Goal: Task Accomplishment & Management: Use online tool/utility

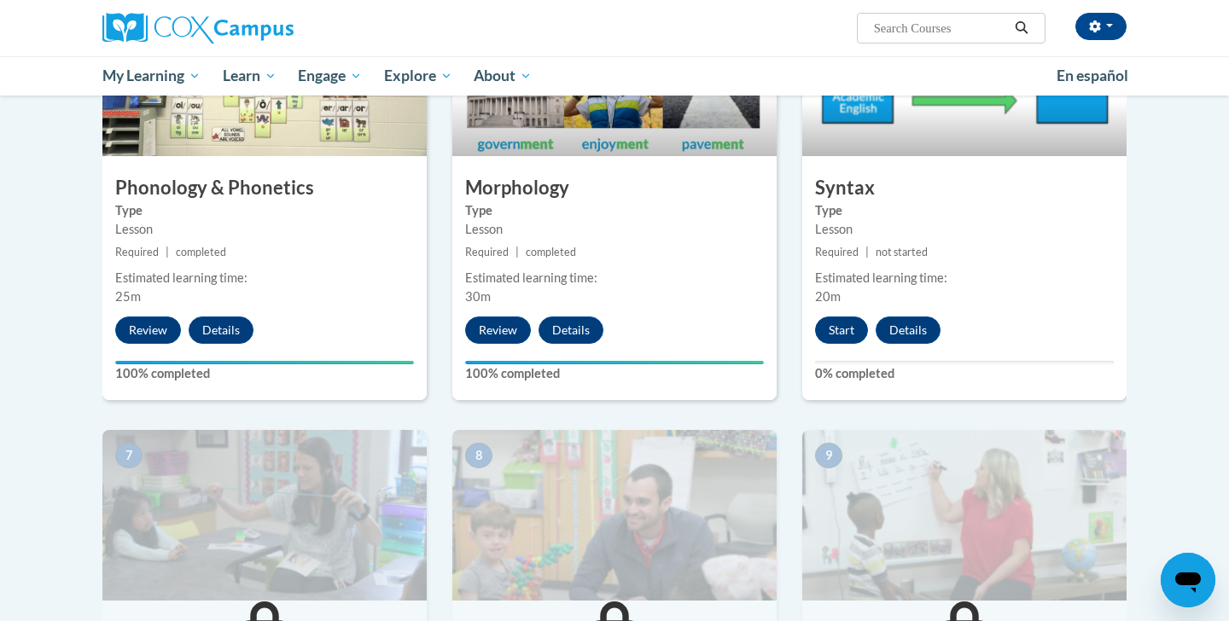
scroll to position [991, 0]
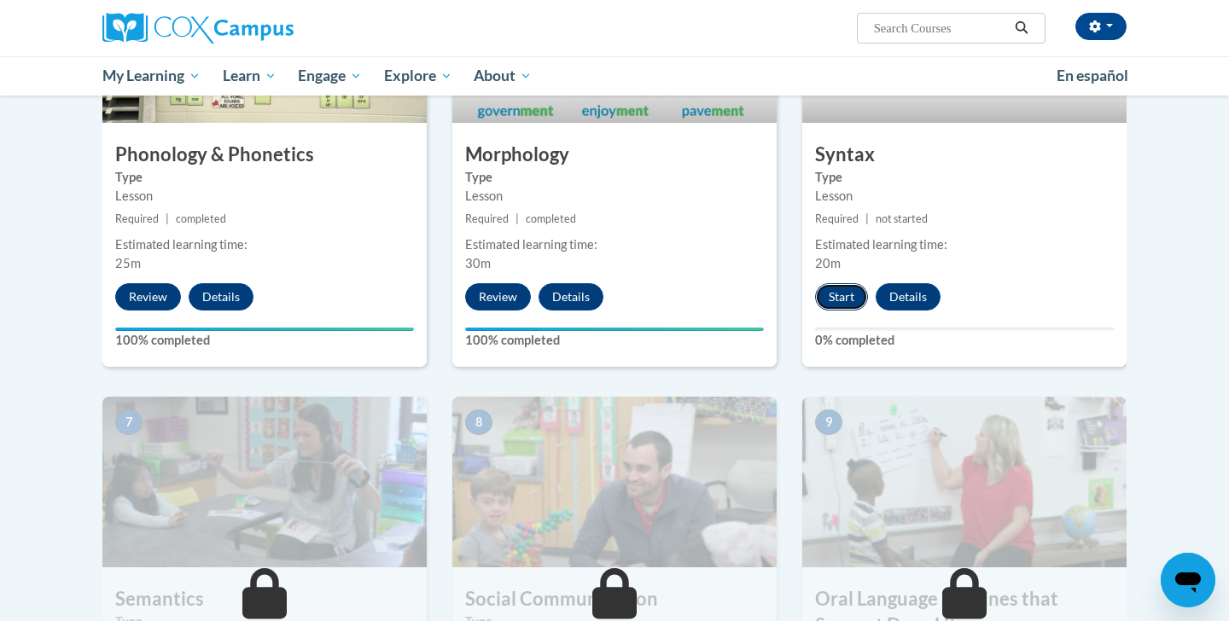
click at [829, 302] on button "Start" at bounding box center [841, 296] width 53 height 27
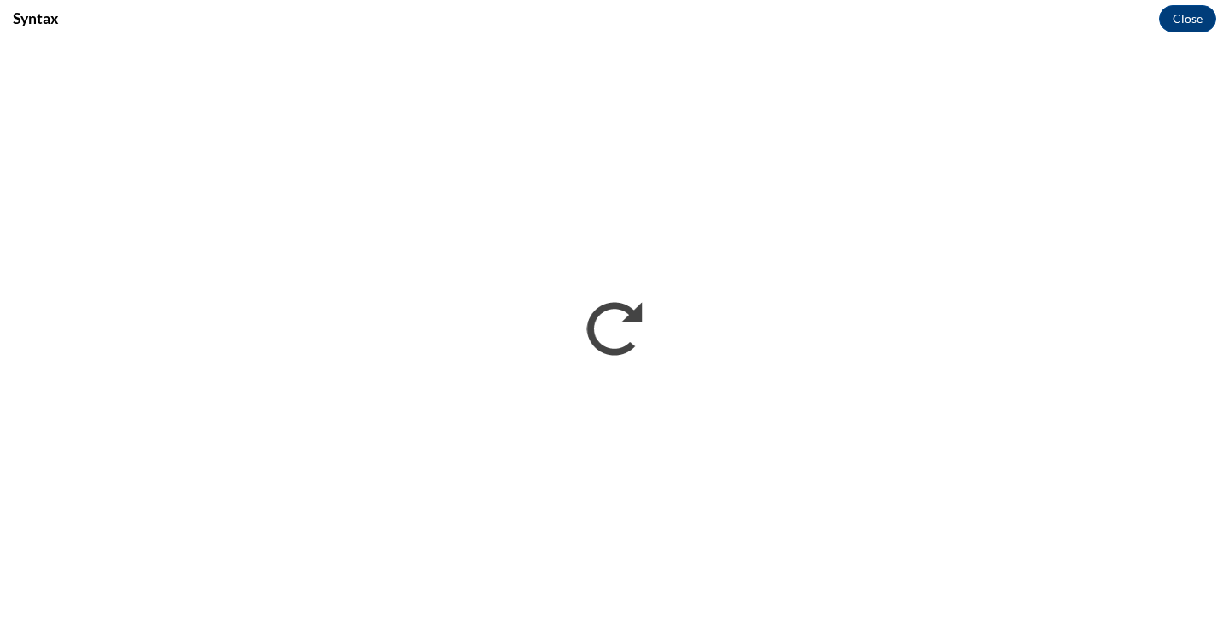
scroll to position [0, 0]
